Goal: Task Accomplishment & Management: Manage account settings

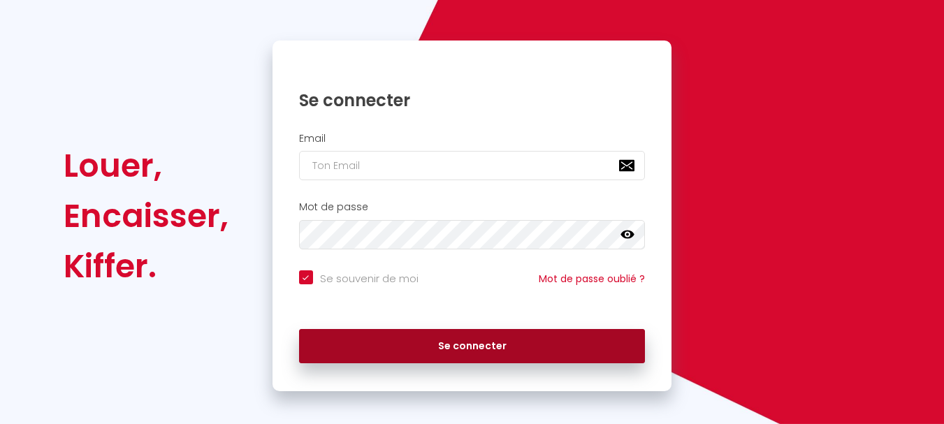
scroll to position [119, 0]
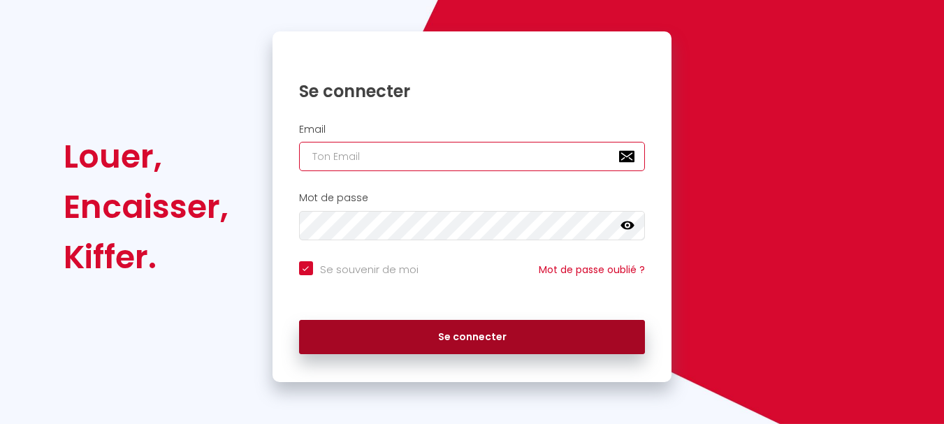
type input "[PERSON_NAME][EMAIL_ADDRESS][DOMAIN_NAME]"
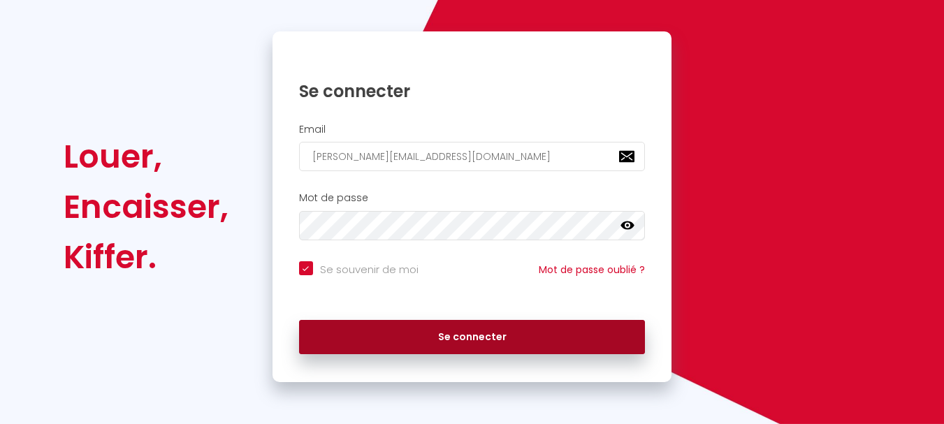
click at [427, 346] on button "Se connecter" at bounding box center [472, 337] width 346 height 35
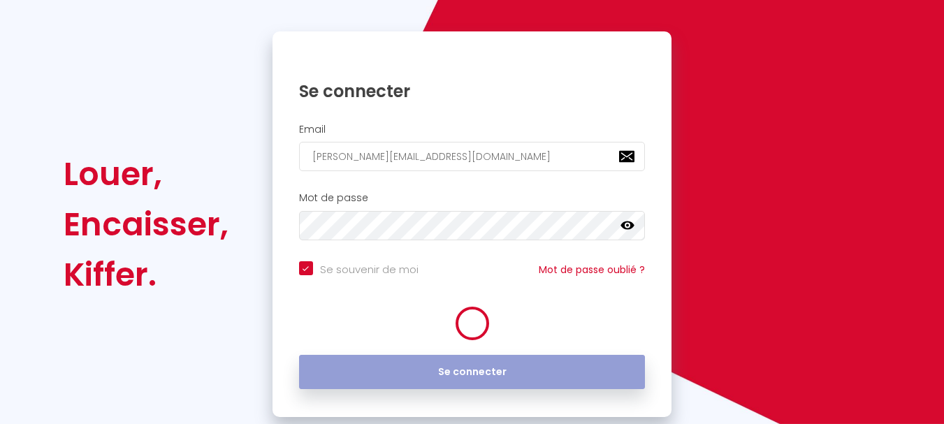
checkbox input "true"
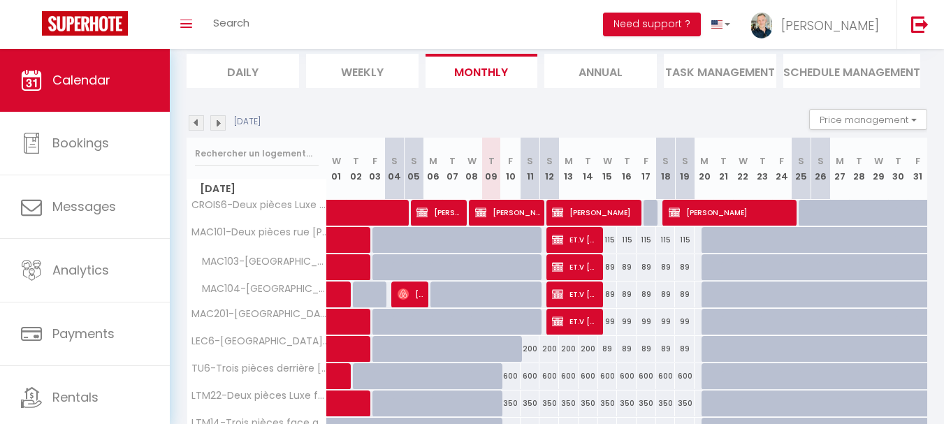
scroll to position [419, 0]
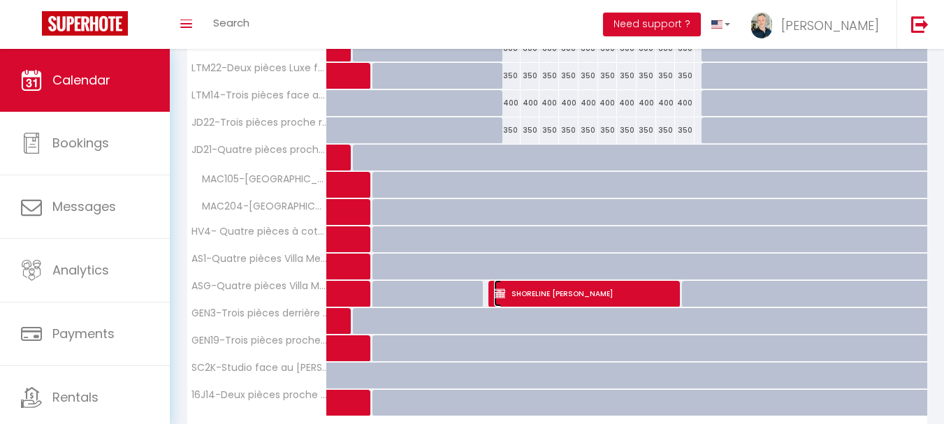
click at [524, 296] on span "SHORELINE Sam Eigen" at bounding box center [585, 293] width 182 height 27
select select "KO"
select select "0"
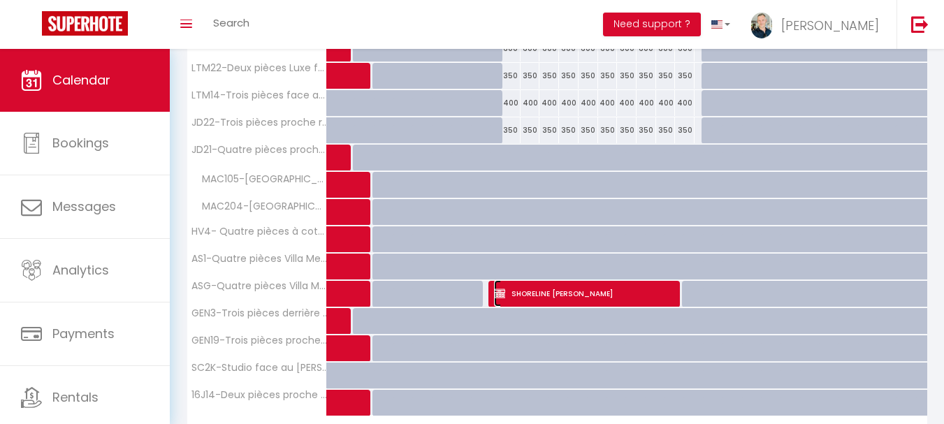
select select "1"
select select
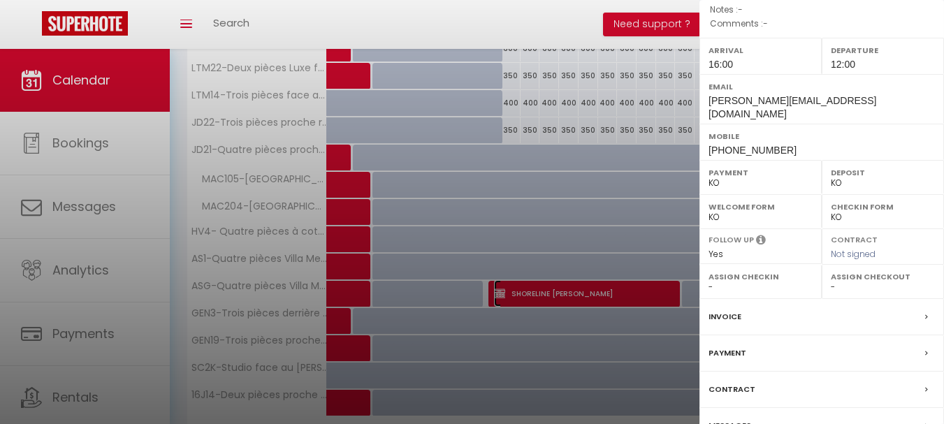
scroll to position [249, 0]
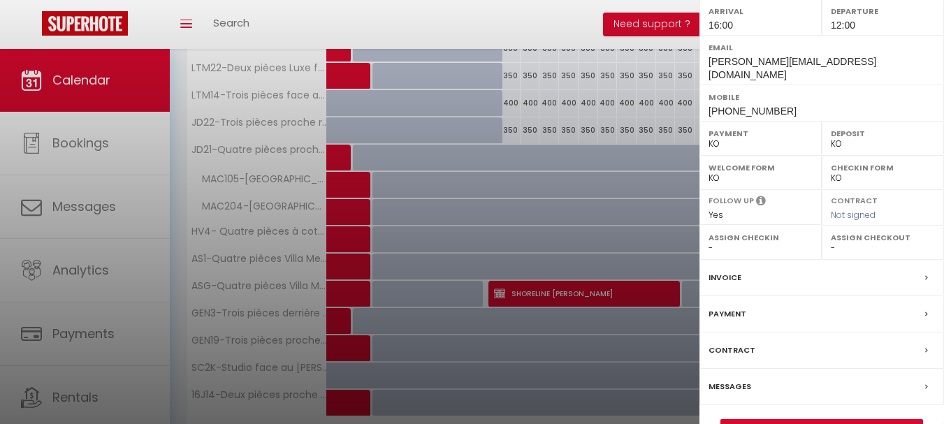
click at [731, 343] on label "Contract" at bounding box center [731, 350] width 47 height 15
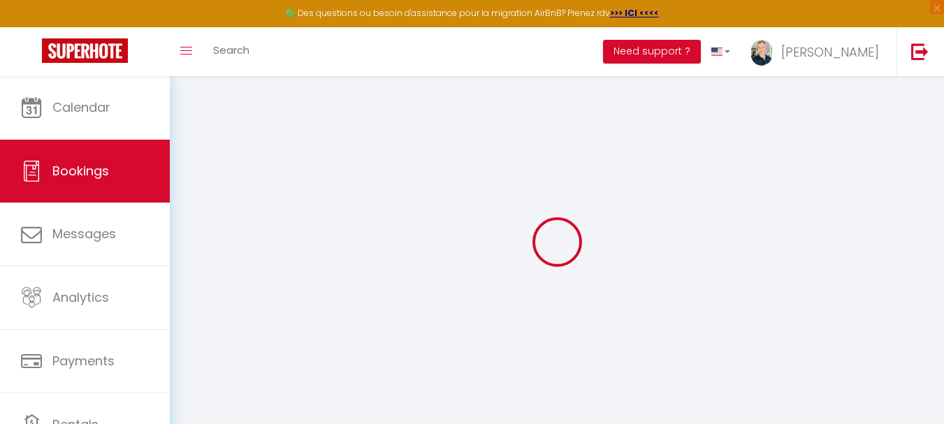
select select
checkbox input "false"
select select
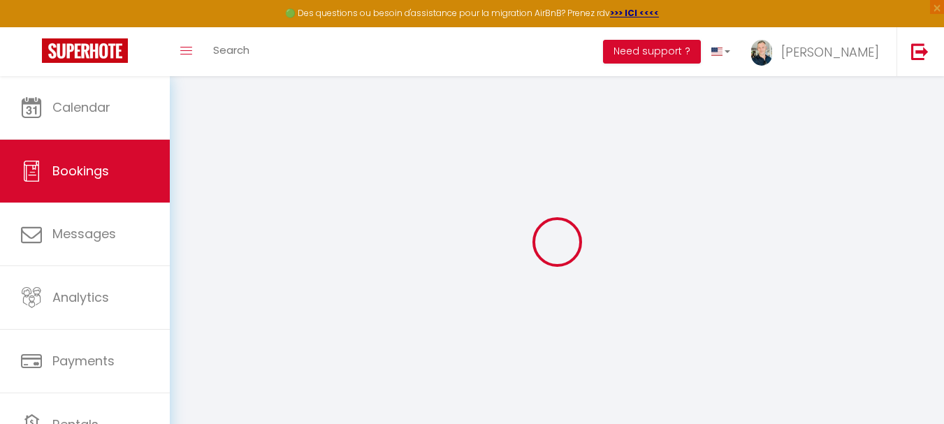
checkbox input "false"
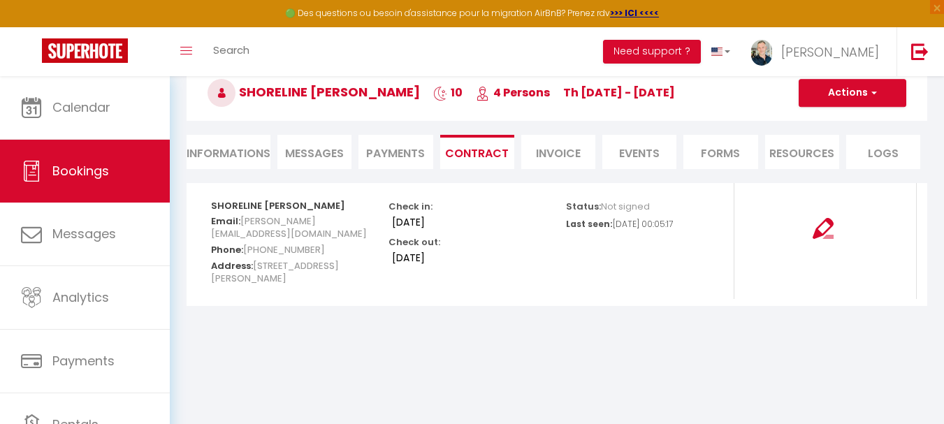
scroll to position [76, 0]
click at [564, 147] on li "Invoice" at bounding box center [558, 151] width 74 height 34
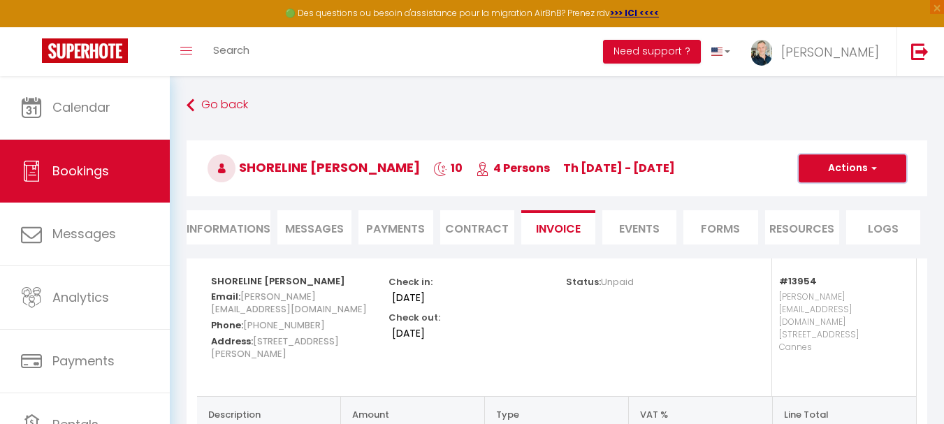
click at [822, 170] on button "Actions" at bounding box center [852, 168] width 108 height 28
click at [815, 217] on link "Preview and edit" at bounding box center [838, 217] width 110 height 18
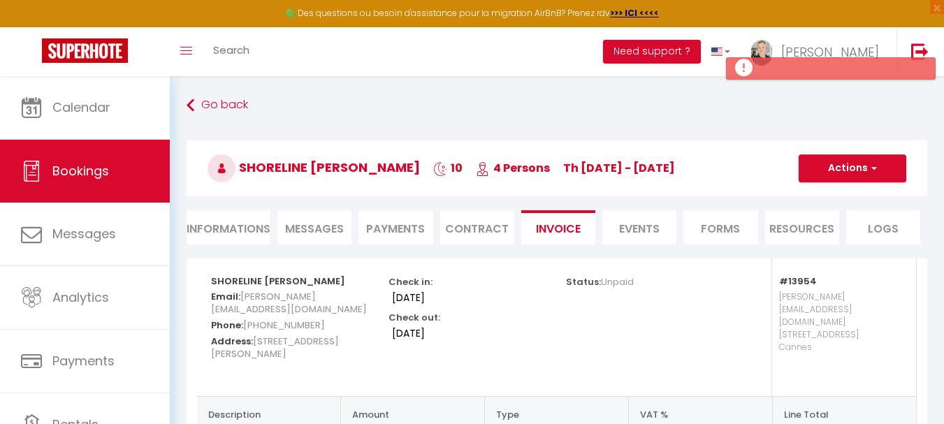
click at [228, 224] on li "Informations" at bounding box center [229, 227] width 84 height 34
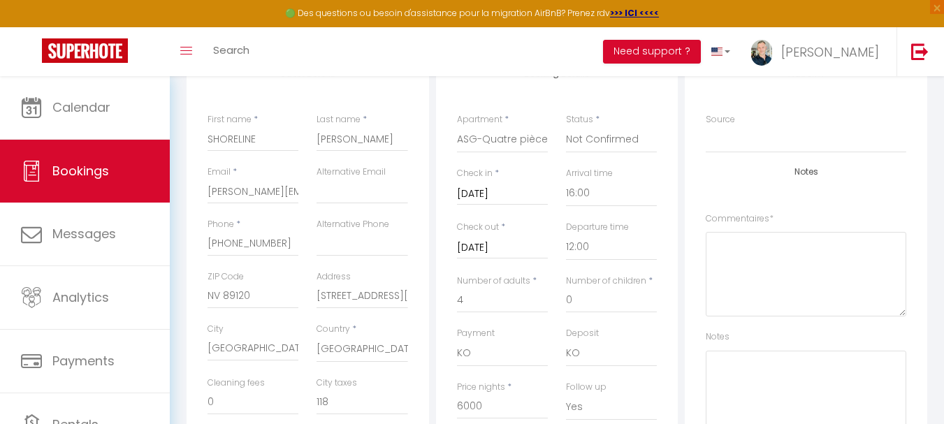
scroll to position [349, 0]
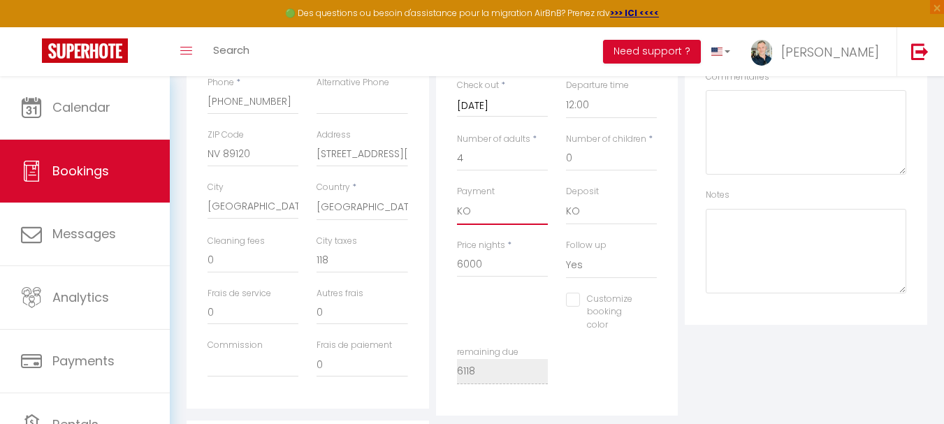
click at [460, 215] on select "OK KO" at bounding box center [502, 211] width 91 height 27
select select "12"
click at [457, 198] on select "OK KO" at bounding box center [502, 211] width 91 height 27
checkbox input "false"
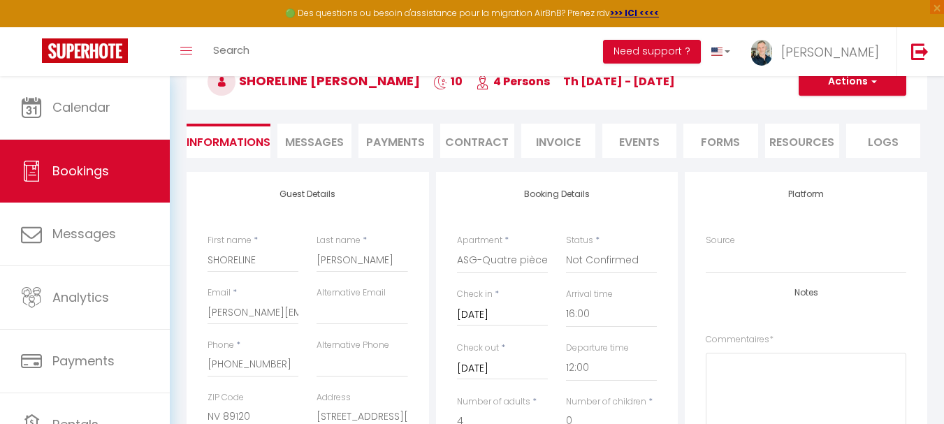
scroll to position [0, 0]
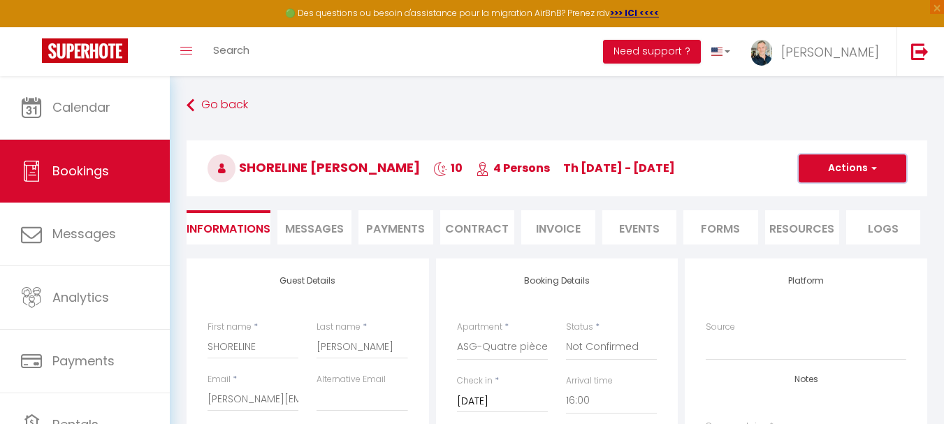
click at [825, 172] on button "Actions" at bounding box center [852, 168] width 108 height 28
click at [812, 196] on link "Save" at bounding box center [838, 199] width 110 height 18
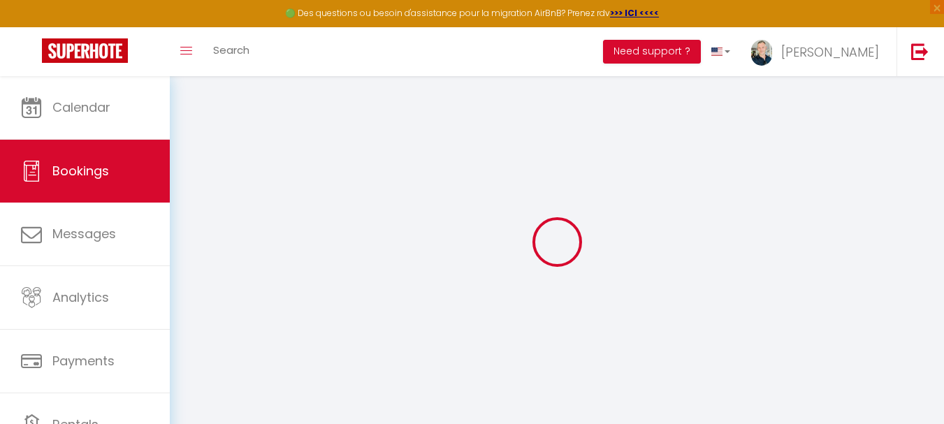
select select "not_cancelled"
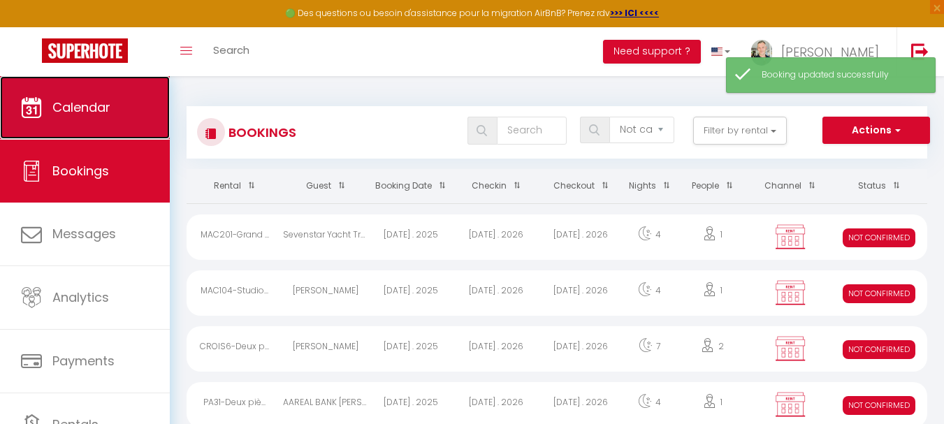
click at [106, 115] on span "Calendar" at bounding box center [81, 106] width 58 height 17
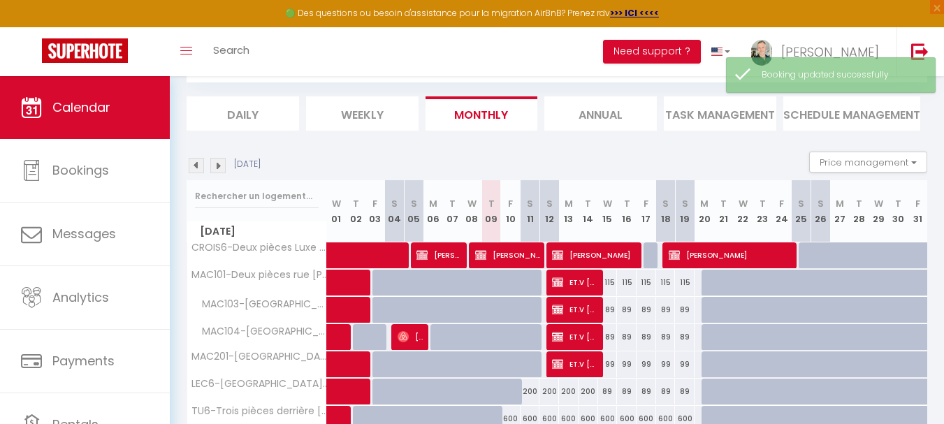
scroll to position [495, 0]
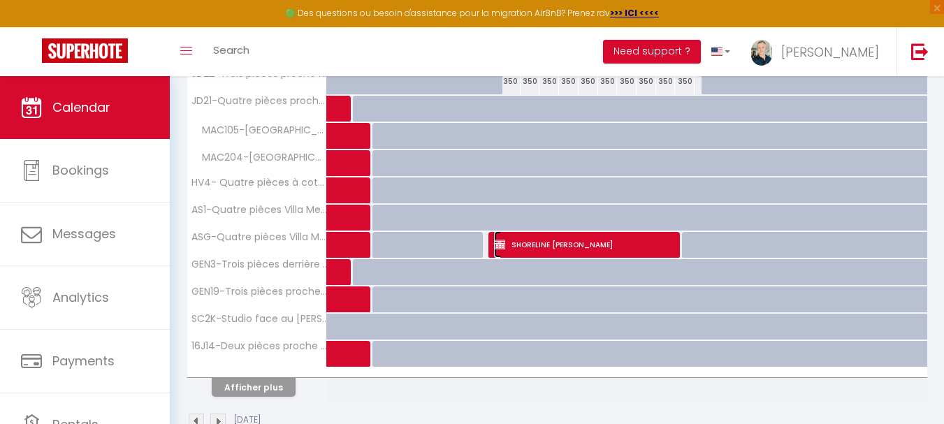
click at [534, 245] on span "SHORELINE Sam Eigen" at bounding box center [585, 244] width 182 height 27
select select "OK"
select select "KO"
select select "0"
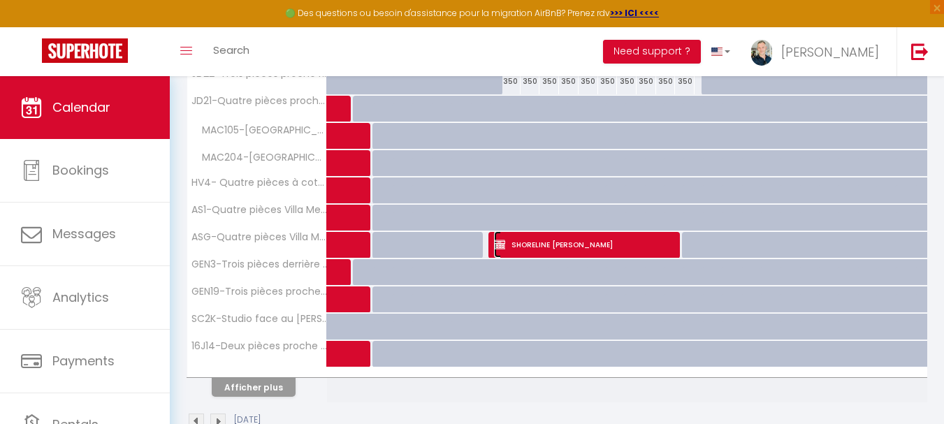
select select "1"
select select
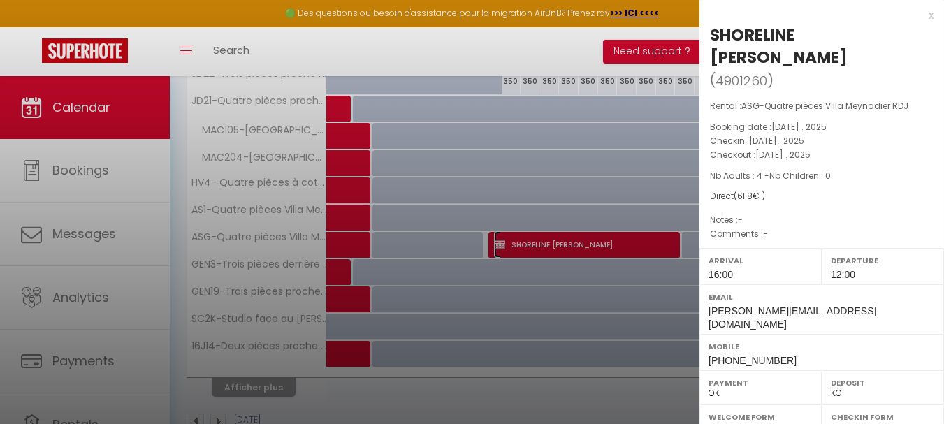
scroll to position [249, 0]
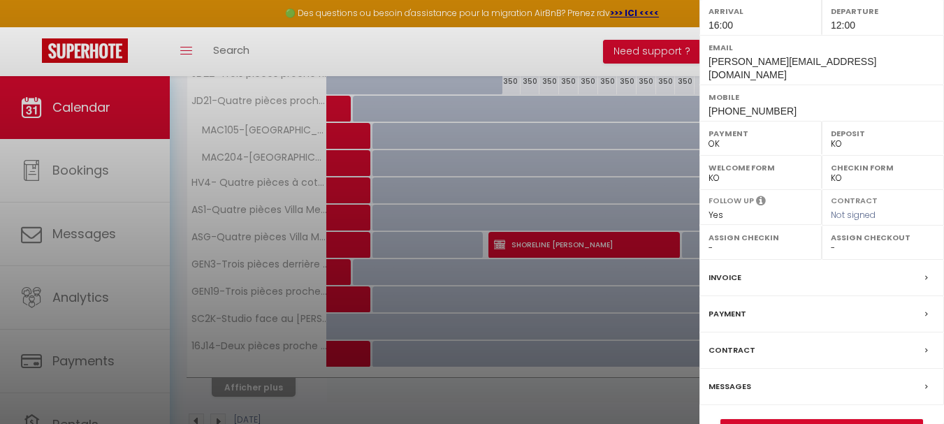
click at [748, 343] on label "Contract" at bounding box center [731, 350] width 47 height 15
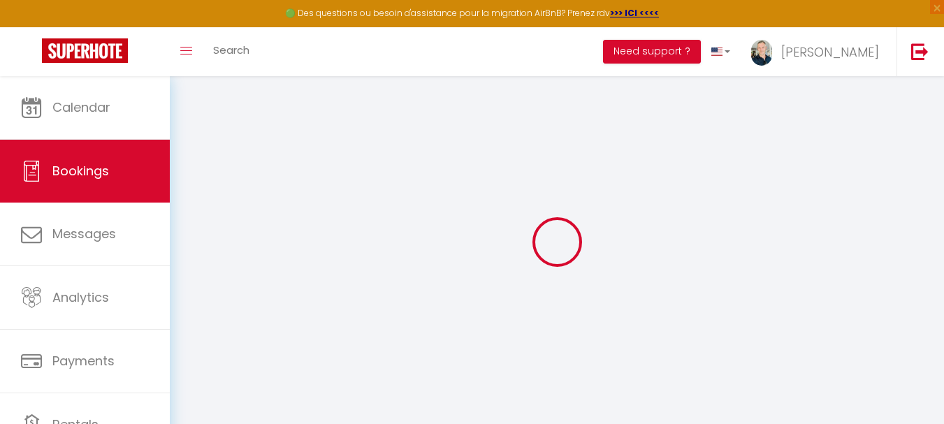
select select
checkbox input "false"
select select
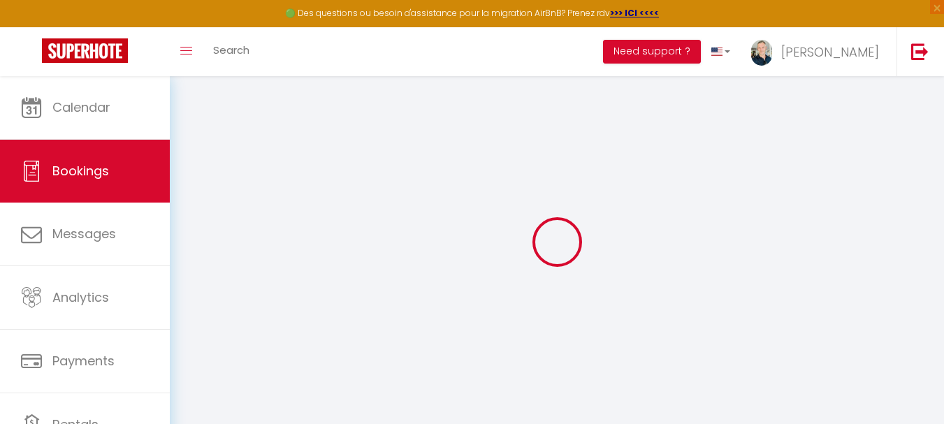
checkbox input "false"
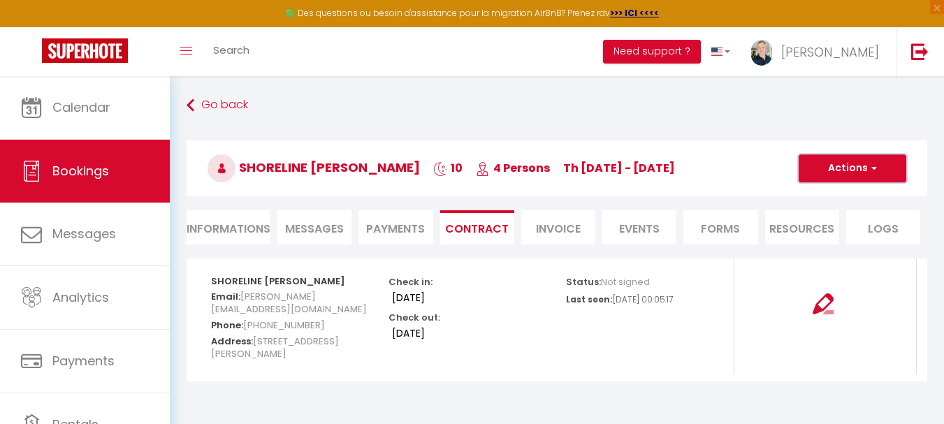
click at [831, 180] on button "Actions" at bounding box center [852, 168] width 108 height 28
click at [556, 219] on li "Invoice" at bounding box center [558, 227] width 74 height 34
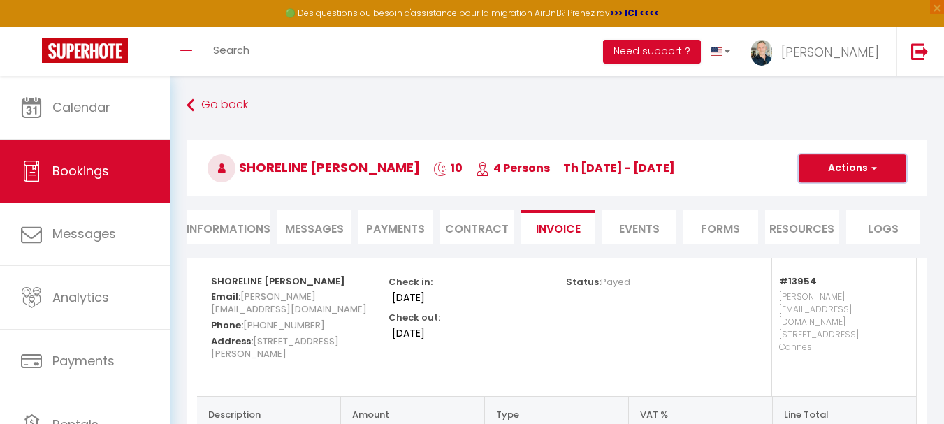
click at [833, 163] on button "Actions" at bounding box center [852, 168] width 108 height 28
click at [836, 211] on link "Preview and edit" at bounding box center [838, 217] width 110 height 18
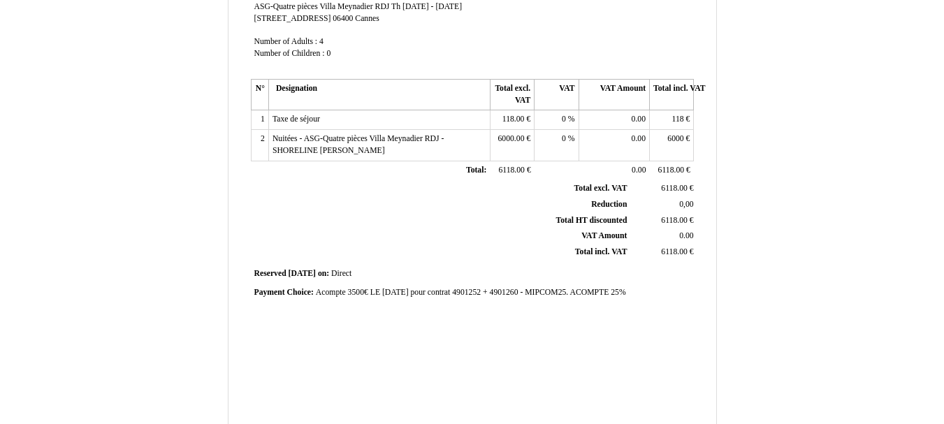
scroll to position [279, 0]
click at [448, 291] on span "Acompte 3500€ LE 23/01/2025 pour contrat 4901252 + 4901260 - MIPCOM25. ACOMPTE …" at bounding box center [471, 292] width 310 height 9
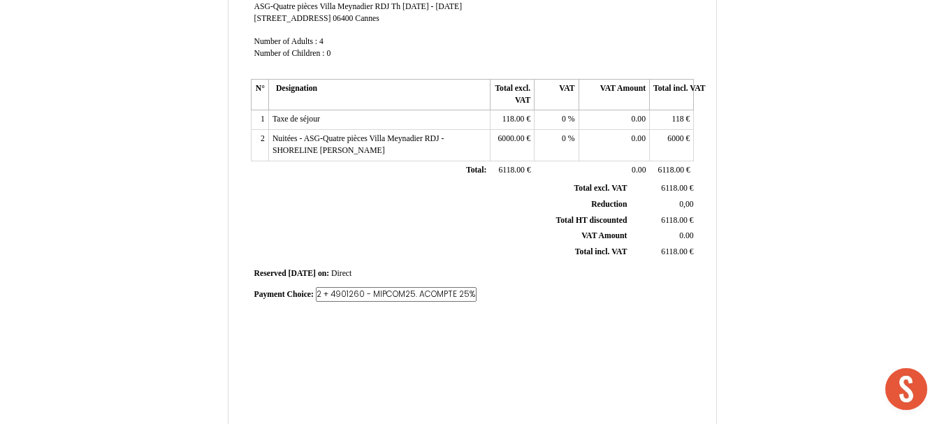
click at [374, 297] on input "Acompte 3500€ LE 23/01/2025 pour contrat 4901252 + 4901260 - MIPCOM25. ACOMPTE …" at bounding box center [396, 294] width 161 height 15
click at [343, 291] on input "Acompte 3500€ LE 23/01/2025 pour contrat 4901252 + 4901260 - MIPCOM25. ACOMPTE …" at bounding box center [396, 294] width 161 height 15
type input "Acompte 3500€ LE [DATE] pour contrat 4901252 + 4901260 - MIPCOM25. ACOMPTE 25%.…"
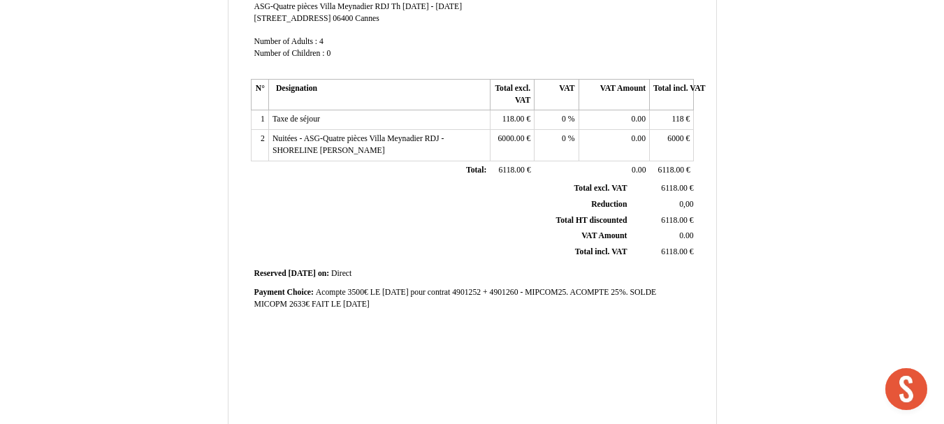
click at [518, 375] on div "Invoice Invoice N° 4901260 4901260 Creation date [DATE] Seller: Seller: [GEOGRA…" at bounding box center [472, 113] width 448 height 660
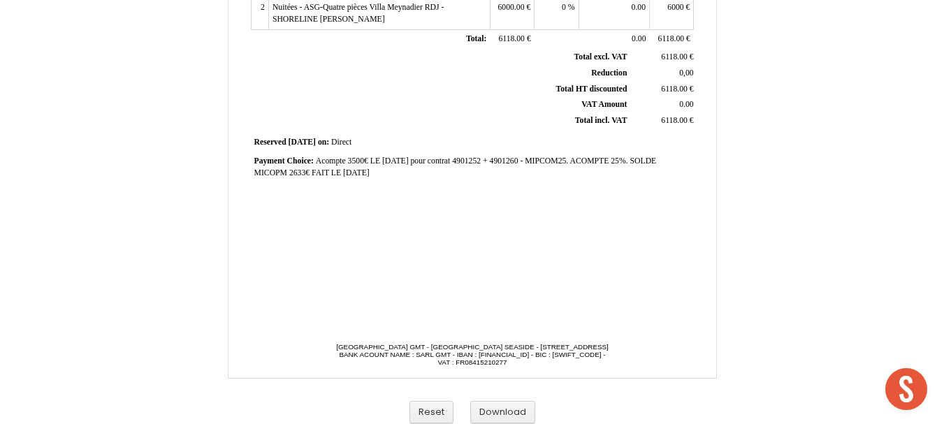
scroll to position [419, 0]
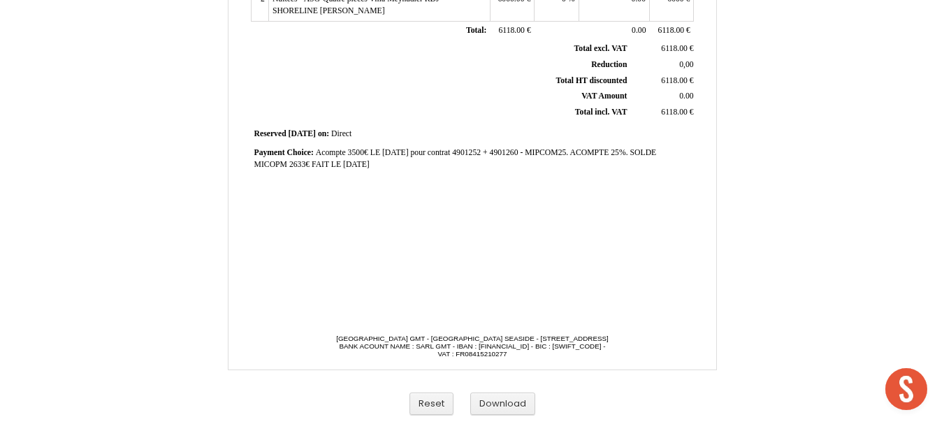
drag, startPoint x: 691, startPoint y: 196, endPoint x: 703, endPoint y: 188, distance: 14.5
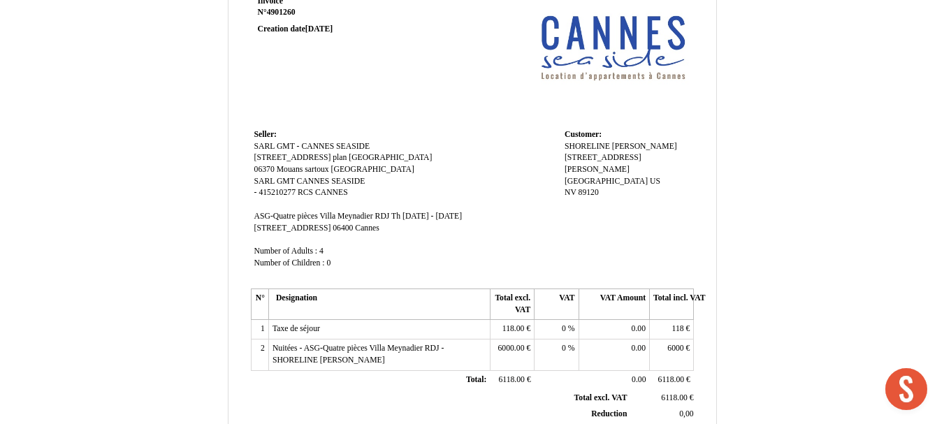
scroll to position [0, 0]
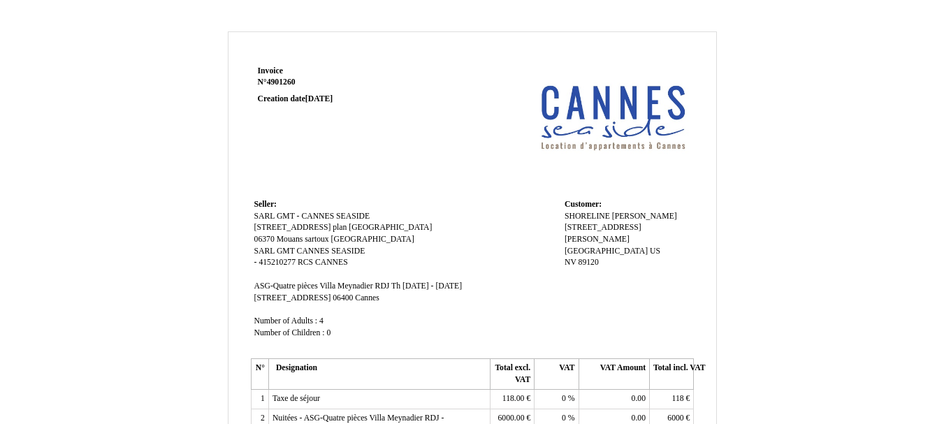
scroll to position [419, 0]
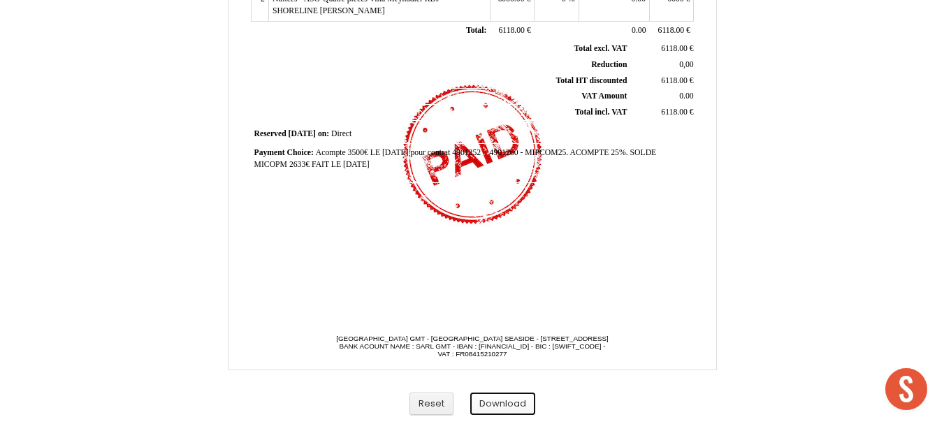
click at [492, 404] on button "Download" at bounding box center [502, 404] width 65 height 23
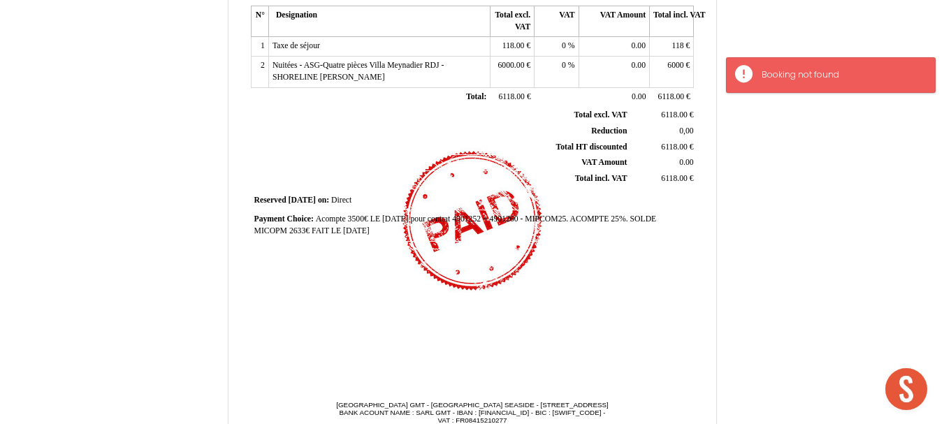
scroll to position [349, 0]
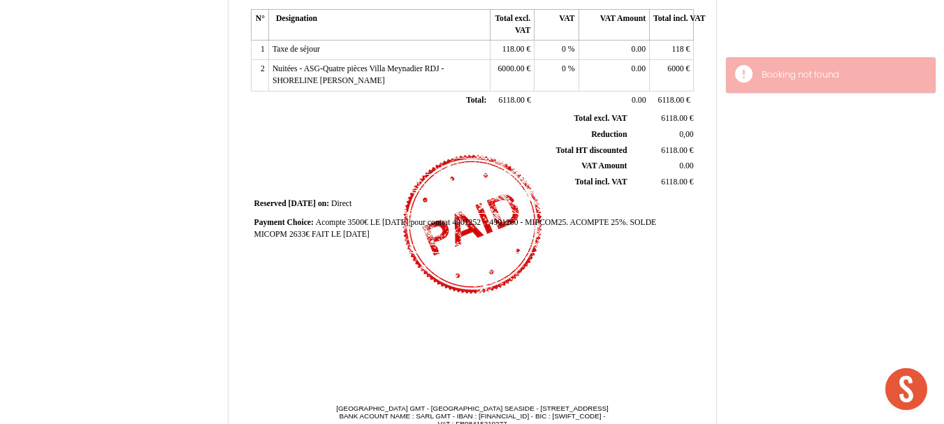
click at [560, 313] on div "Invoice Invoice N° 4901260 4901260 Creation date [DATE] Seller: Seller: [GEOGRA…" at bounding box center [472, 43] width 448 height 660
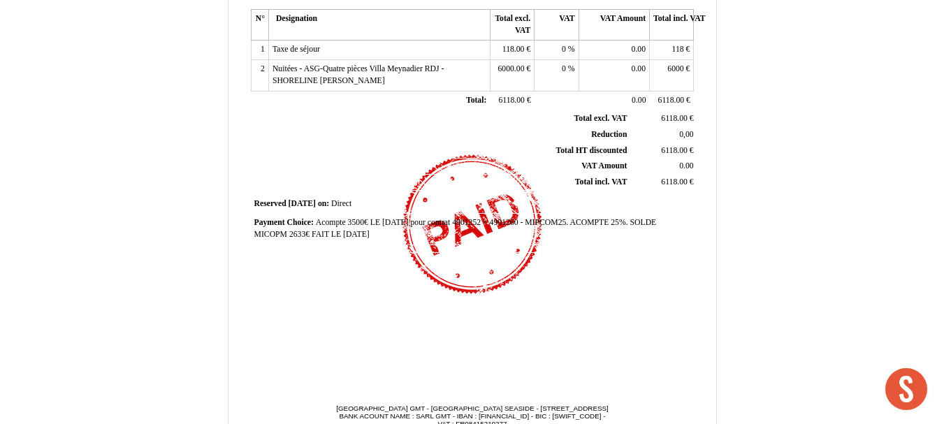
scroll to position [419, 0]
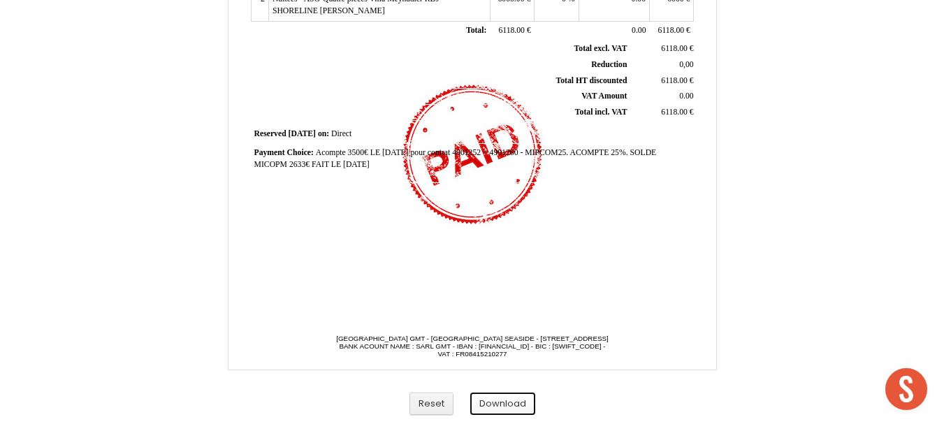
click at [519, 409] on button "Download" at bounding box center [502, 404] width 65 height 23
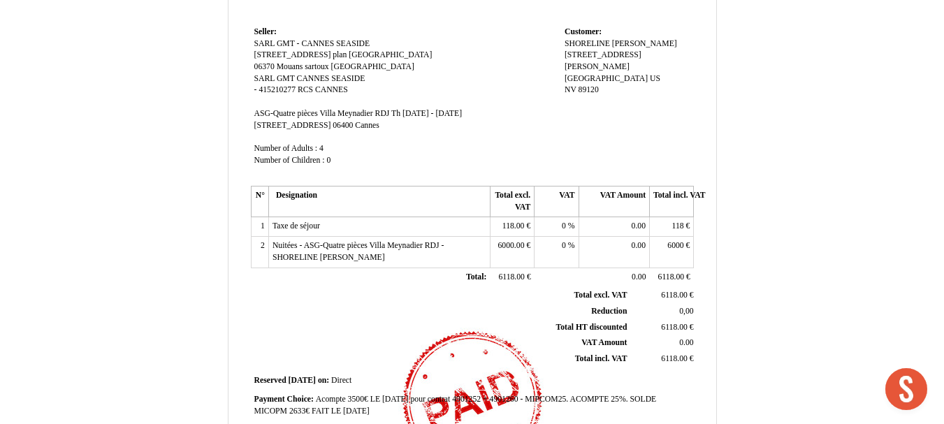
scroll to position [0, 0]
